Goal: Task Accomplishment & Management: Use online tool/utility

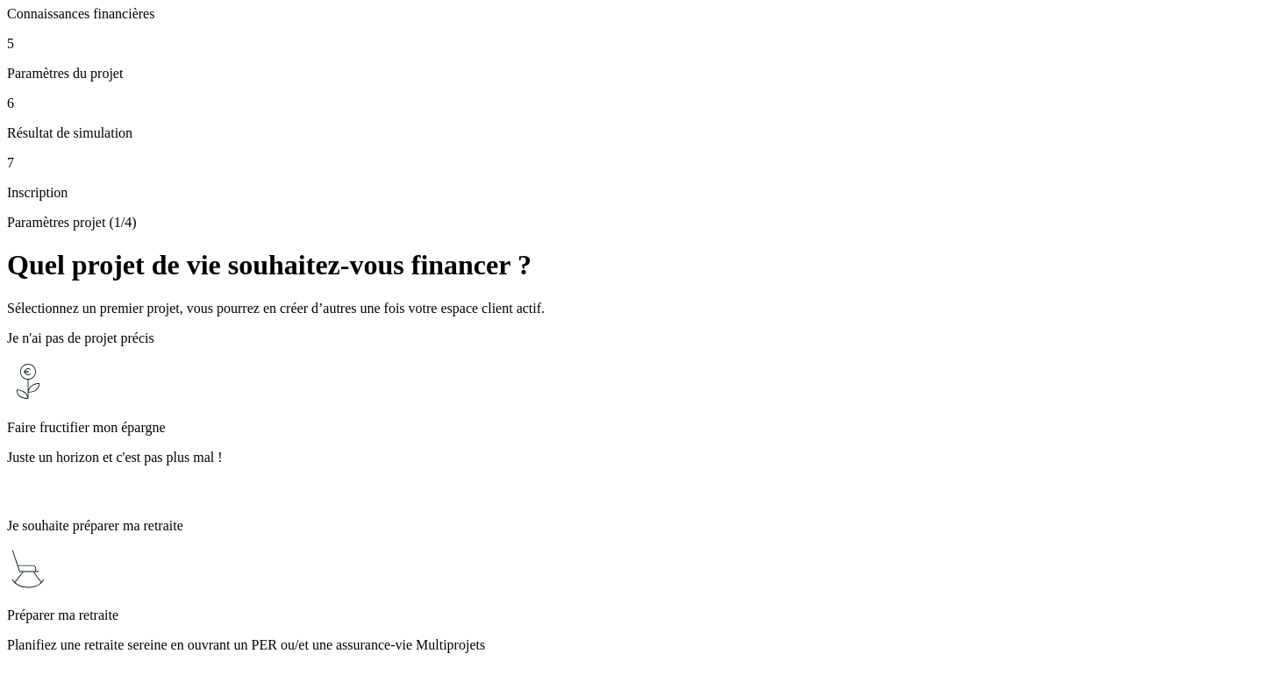
scroll to position [398, 0]
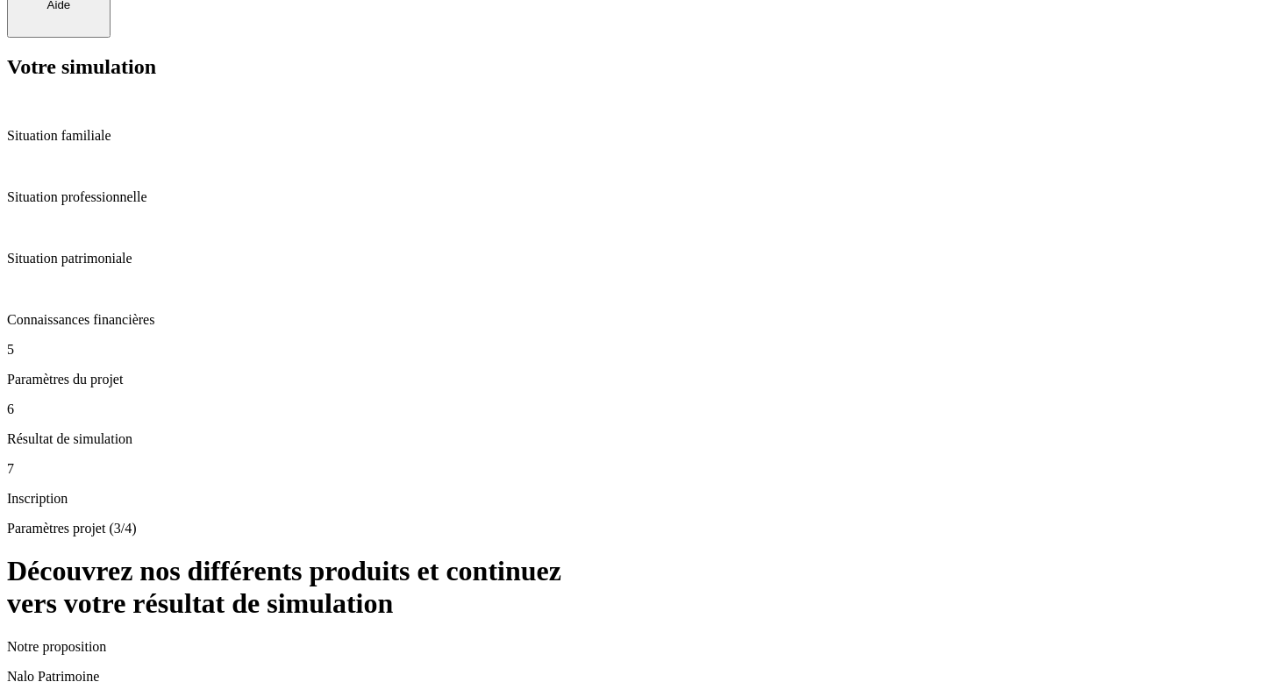
scroll to position [112, 0]
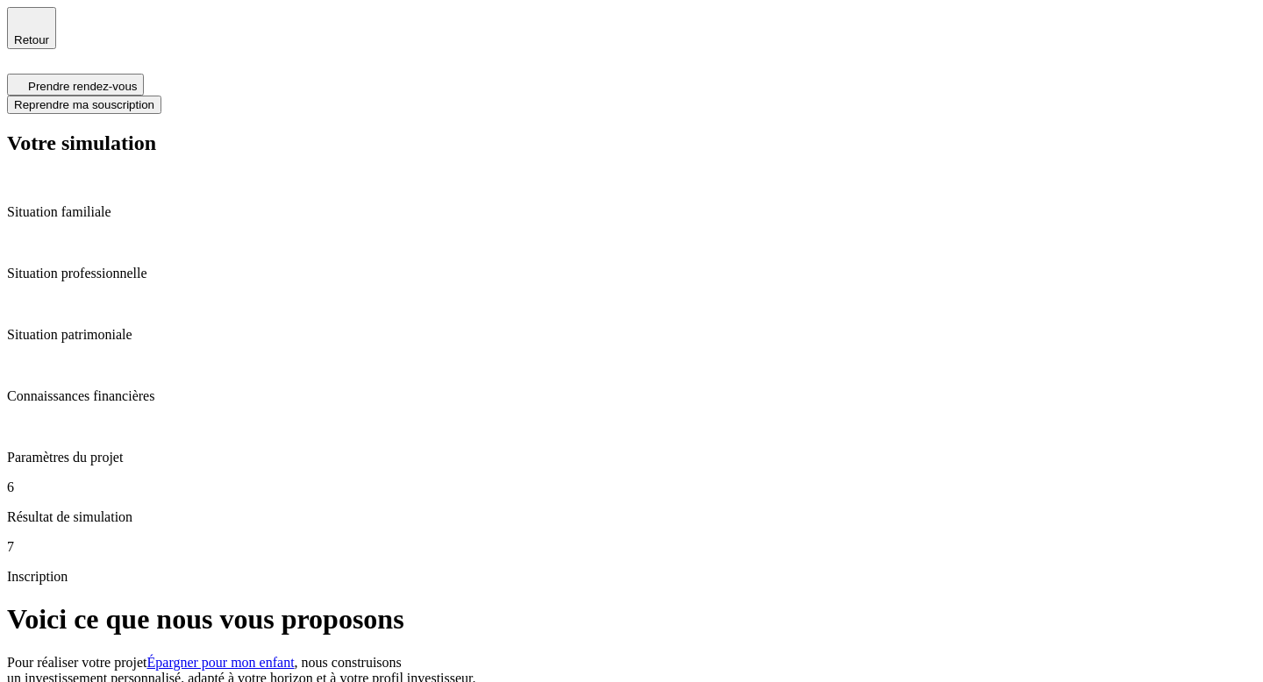
type input "06 33 64 18 11"
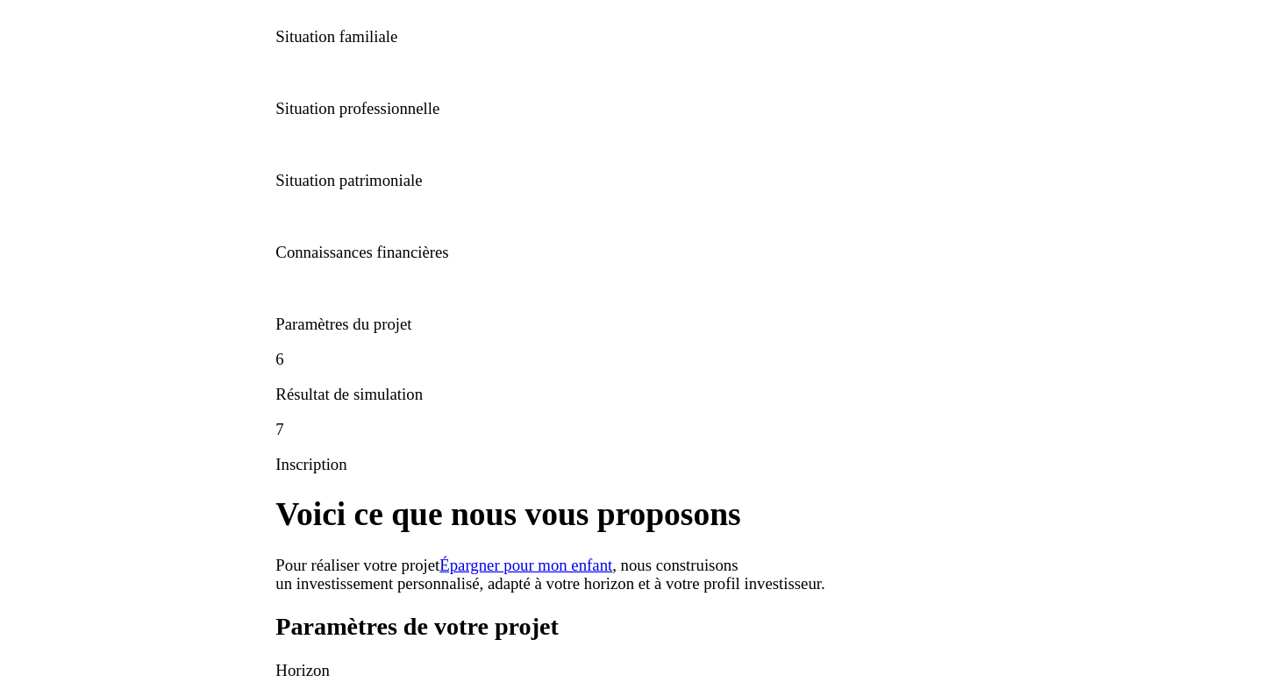
scroll to position [140, 0]
